Goal: Unclear

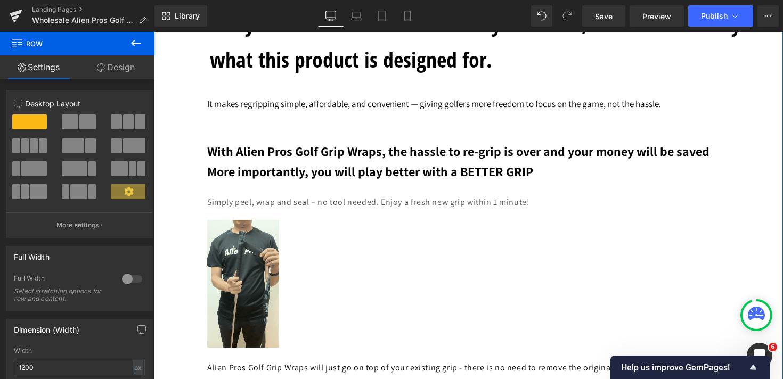
scroll to position [4965, 0]
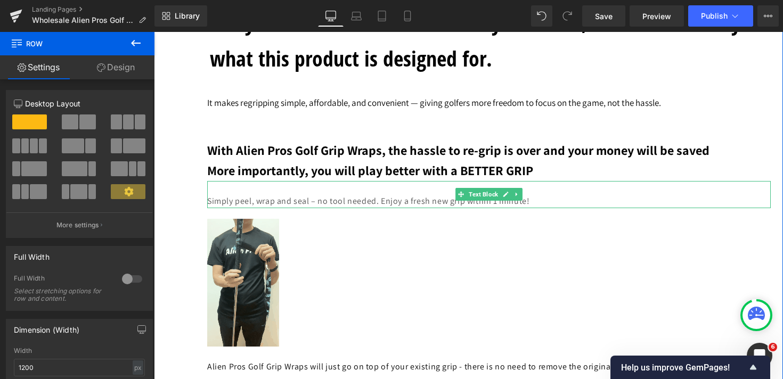
click at [219, 207] on p "Simply peel, wrap and seal – no tool needed. Enjoy a fresh new grip within 1 mi…" at bounding box center [488, 201] width 563 height 14
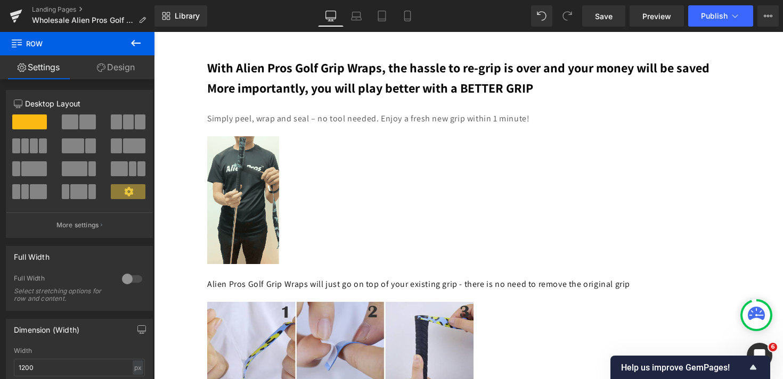
scroll to position [5005, 0]
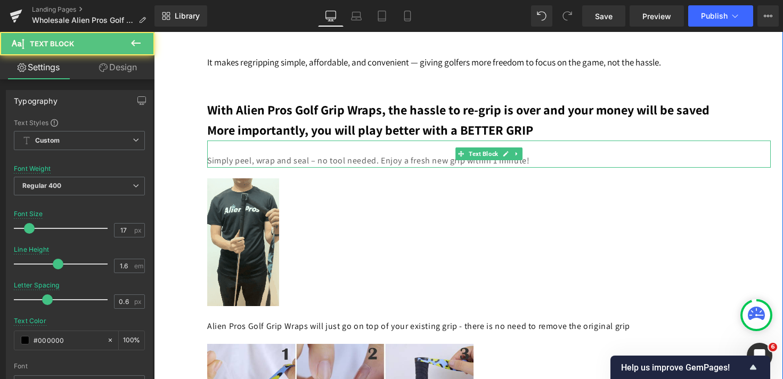
click at [228, 168] on p "Simply peel, wrap and seal – no tool needed. Enjoy a fresh new grip within 1 mi…" at bounding box center [488, 161] width 563 height 14
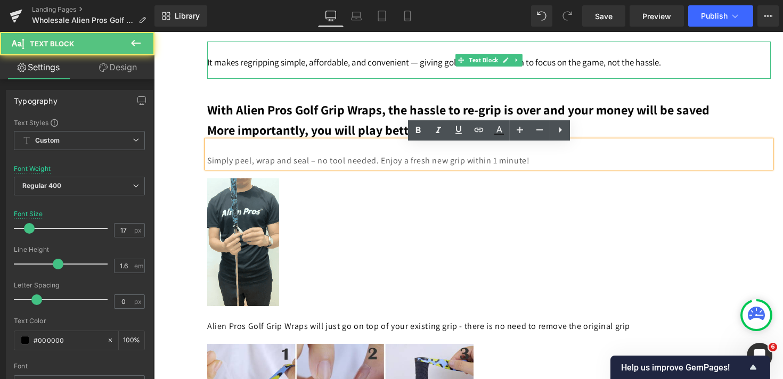
click at [240, 65] on span "It makes regripping simple, affordable, and convenient — giving golfers more fr…" at bounding box center [434, 62] width 454 height 12
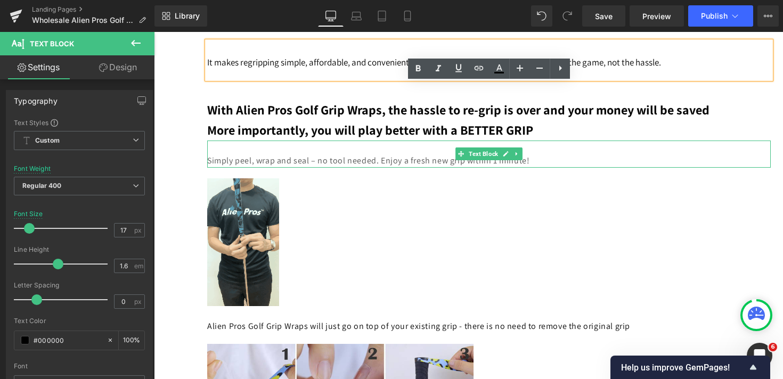
click at [235, 168] on p "Simply peel, wrap and seal – no tool needed. Enjoy a fresh new grip within 1 mi…" at bounding box center [488, 161] width 563 height 14
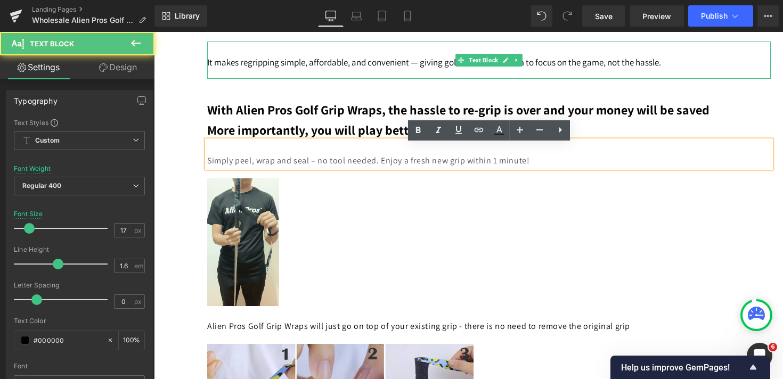
click at [249, 74] on p "It makes regripping simple, affordable, and convenient — giving golfers more fr…" at bounding box center [488, 60] width 563 height 37
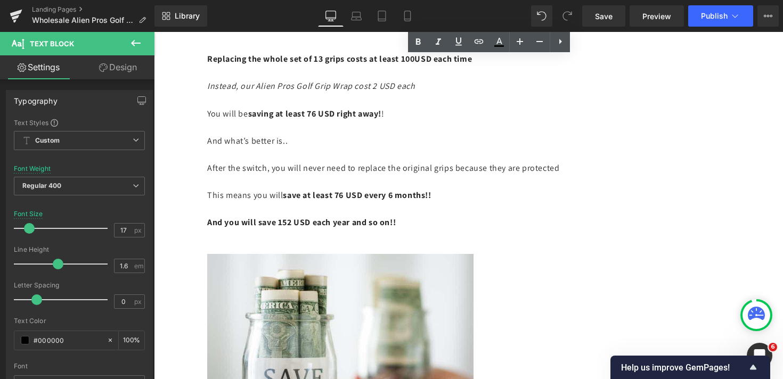
scroll to position [5873, 0]
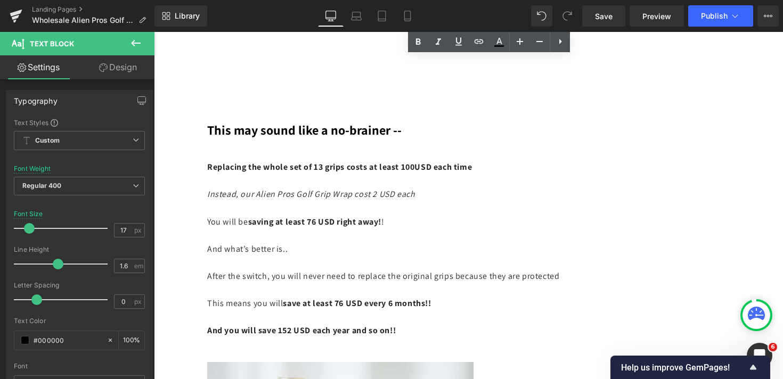
click at [277, 282] on span "After the switch, you will never need to replace the original grips because the…" at bounding box center [383, 275] width 352 height 11
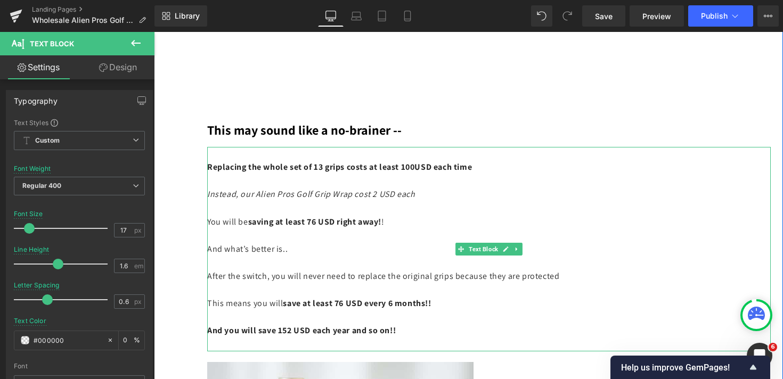
drag, startPoint x: 566, startPoint y: 372, endPoint x: 214, endPoint y: 179, distance: 401.9
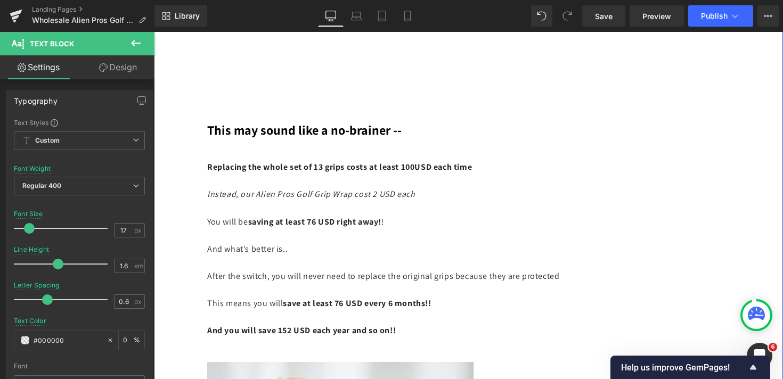
drag, startPoint x: 572, startPoint y: 372, endPoint x: 223, endPoint y: 170, distance: 403.8
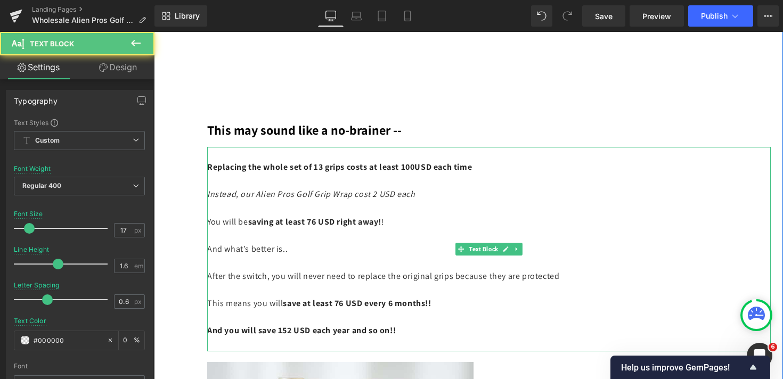
click at [223, 172] on span "Replacing the whole set of 13 grips costs at least 100USD each time" at bounding box center [339, 166] width 265 height 11
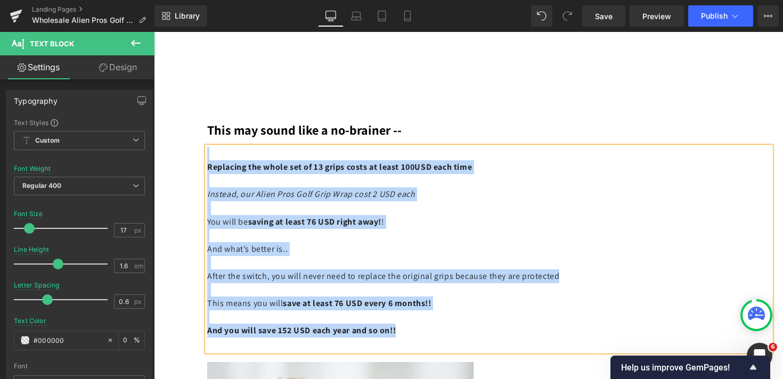
copy div "Replacing the whole set of 13 grips costs at least 100USD each time Instead, ou…"
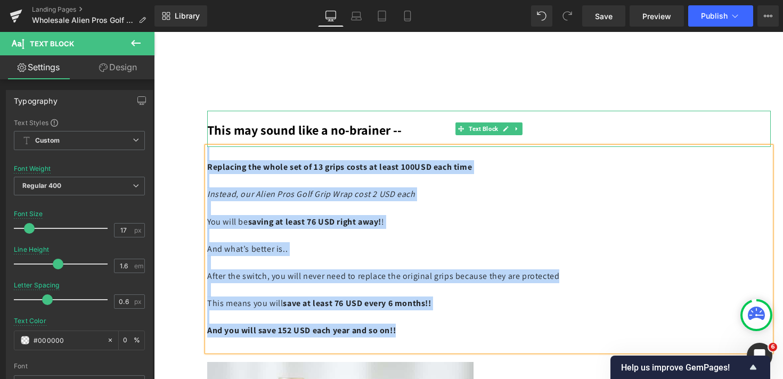
click at [302, 134] on span "This may sound like a no-brainer --" at bounding box center [304, 129] width 194 height 17
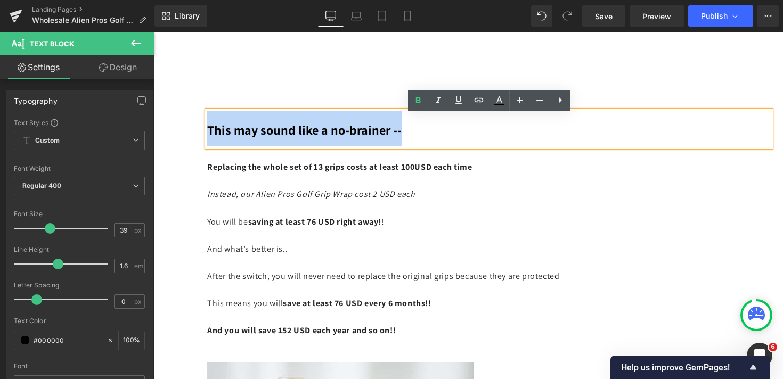
drag, startPoint x: 409, startPoint y: 134, endPoint x: 204, endPoint y: 136, distance: 205.5
click at [207, 136] on div "This may sound like a no-brainer --" at bounding box center [488, 129] width 563 height 36
copy span "This may sound like a no-brainer --"
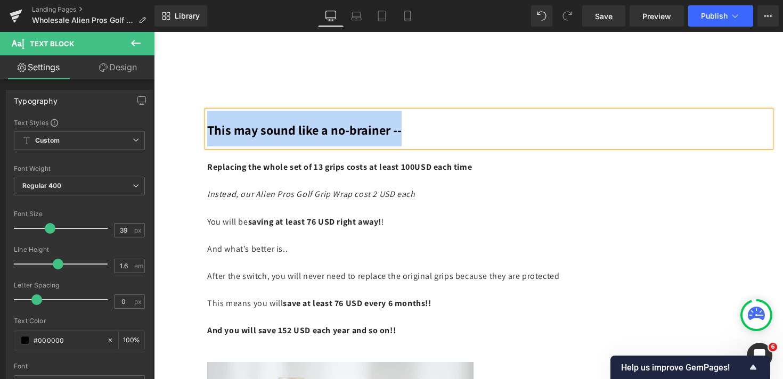
click at [245, 200] on icon "Instead, our Alien Pros Golf Grip Wrap cost 2 USD each" at bounding box center [311, 193] width 208 height 11
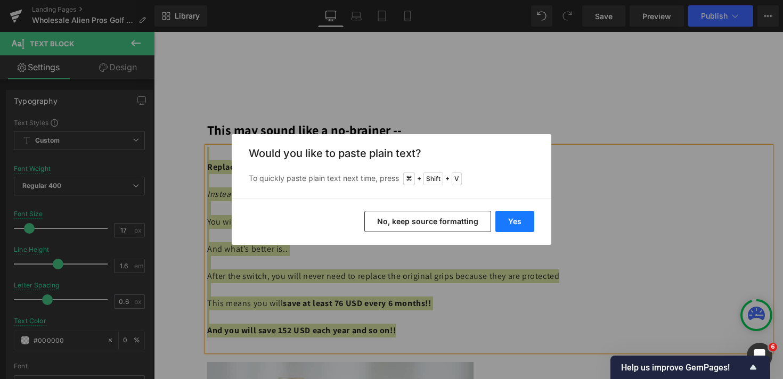
click at [518, 225] on button "Yes" at bounding box center [514, 221] width 39 height 21
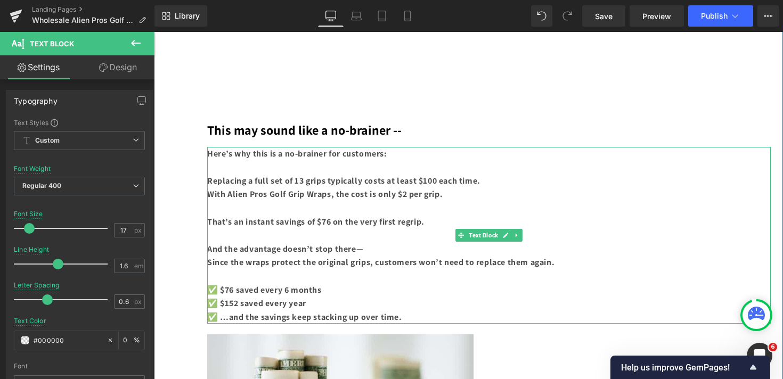
click at [381, 281] on p at bounding box center [488, 276] width 563 height 14
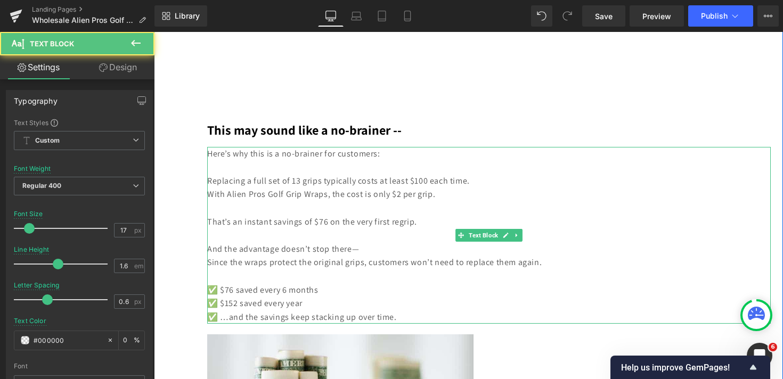
click at [293, 229] on p "That’s an instant savings of $76 on the very first regrip." at bounding box center [488, 222] width 563 height 14
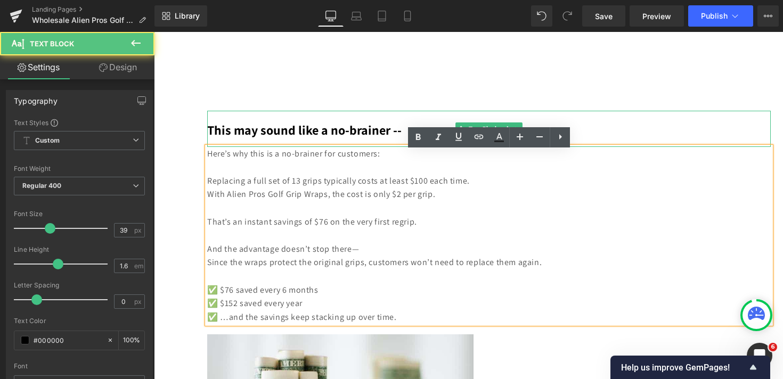
click at [231, 137] on span "This may sound like a no-brainer --" at bounding box center [304, 129] width 194 height 17
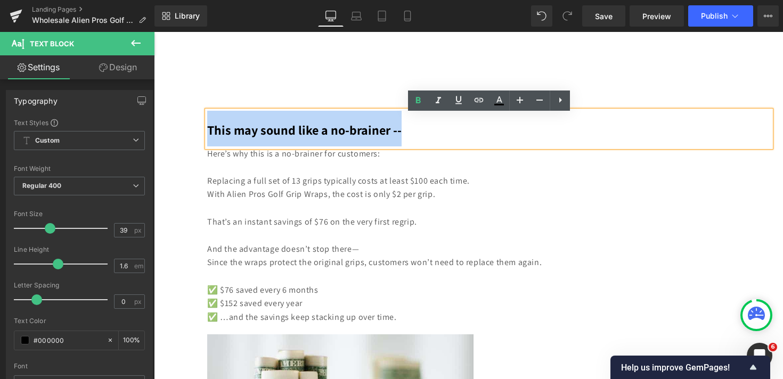
drag, startPoint x: 413, startPoint y: 141, endPoint x: 197, endPoint y: 141, distance: 216.1
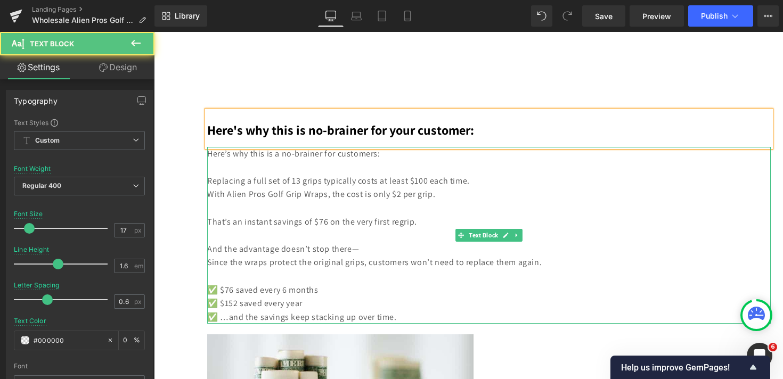
click at [216, 188] on p "Replacing a full set of 13 grips typically costs at least $100 each time." at bounding box center [488, 181] width 563 height 14
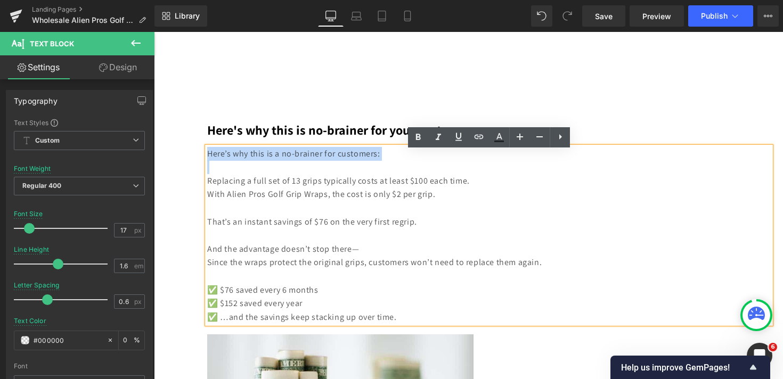
drag, startPoint x: 207, startPoint y: 187, endPoint x: 210, endPoint y: 166, distance: 21.5
click at [210, 166] on div "Here’s why this is a no-brainer for customers: Replacing a full set of 13 grips…" at bounding box center [488, 235] width 563 height 177
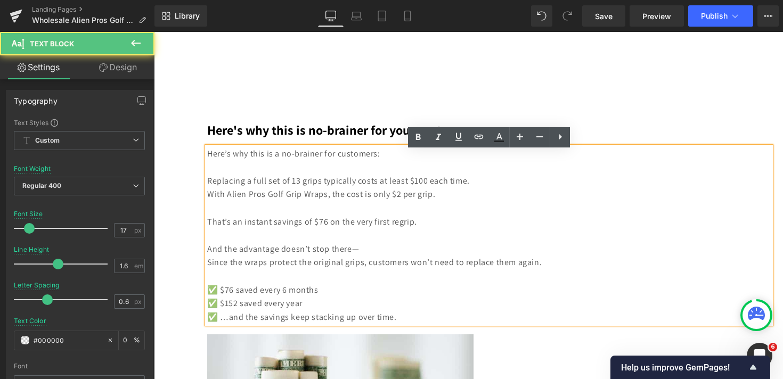
click at [209, 172] on p at bounding box center [488, 167] width 563 height 14
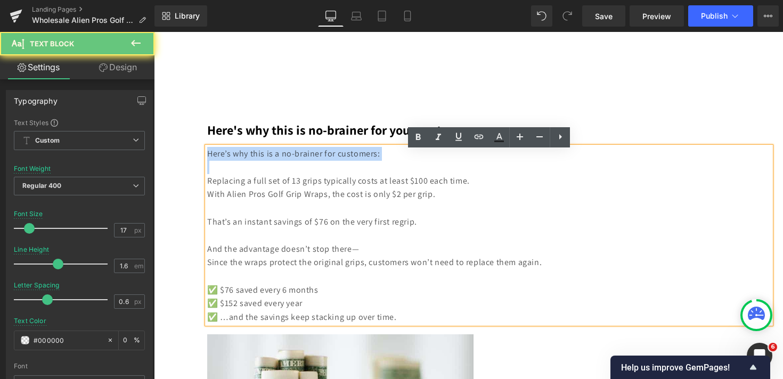
drag, startPoint x: 209, startPoint y: 178, endPoint x: 209, endPoint y: 159, distance: 19.7
click at [209, 159] on div "Here’s why this is a no-brainer for customers: Replacing a full set of 13 grips…" at bounding box center [488, 235] width 563 height 177
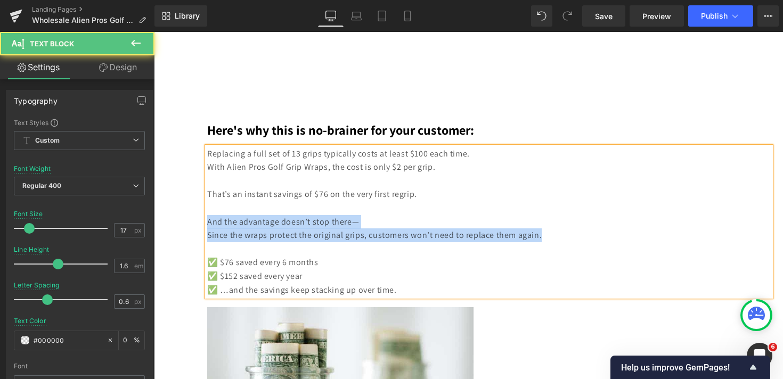
drag, startPoint x: 546, startPoint y: 240, endPoint x: 164, endPoint y: 226, distance: 381.4
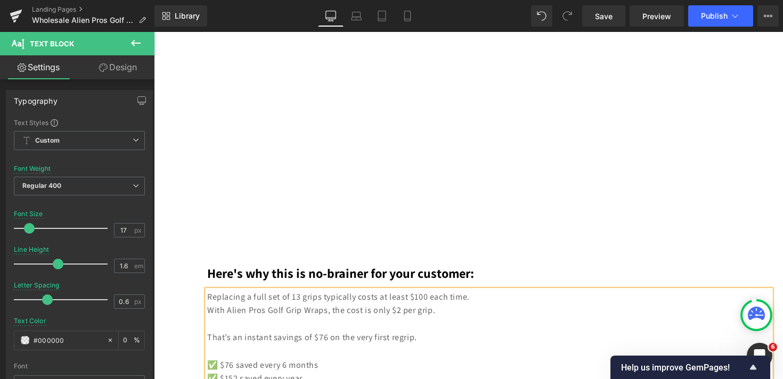
scroll to position [5722, 0]
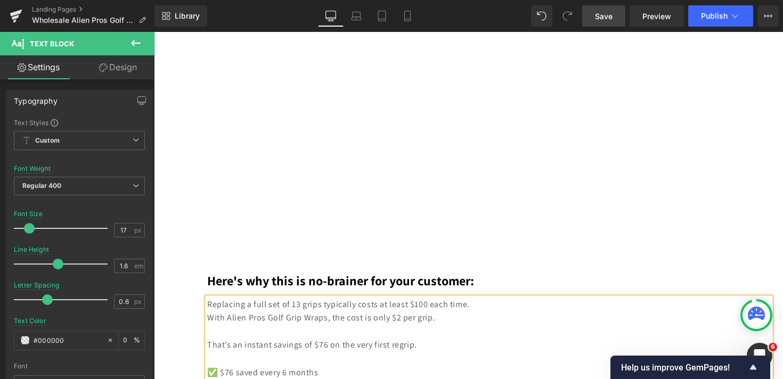
click at [610, 14] on span "Save" at bounding box center [604, 16] width 18 height 11
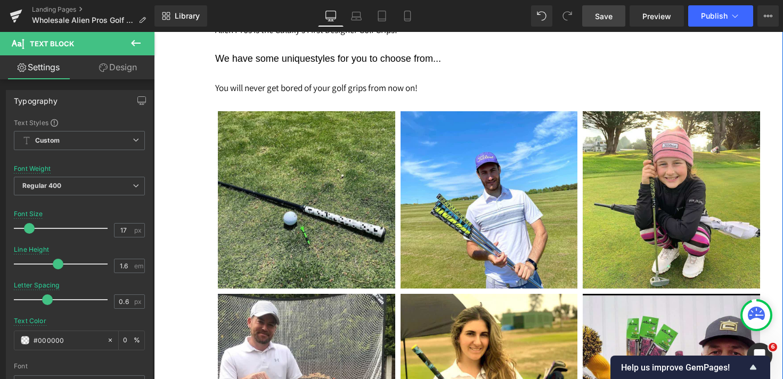
scroll to position [9266, 0]
